Goal: Task Accomplishment & Management: Manage account settings

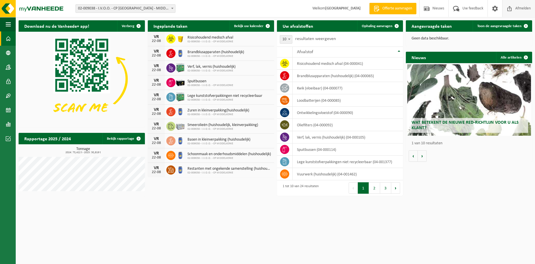
drag, startPoint x: 523, startPoint y: 7, endPoint x: 516, endPoint y: 15, distance: 10.8
click at [523, 7] on span "Afmelden" at bounding box center [523, 8] width 18 height 17
click at [216, 140] on span "Basen in kleinverpakking (huishoudelijk)" at bounding box center [219, 140] width 63 height 5
click at [189, 208] on html "Vestiging: 02-009038 - I.V.O.O. - CP MIDDELKERKE - MIDDELKERKE 02-009038 - I.V.…" at bounding box center [267, 132] width 535 height 264
